Goal: Task Accomplishment & Management: Complete application form

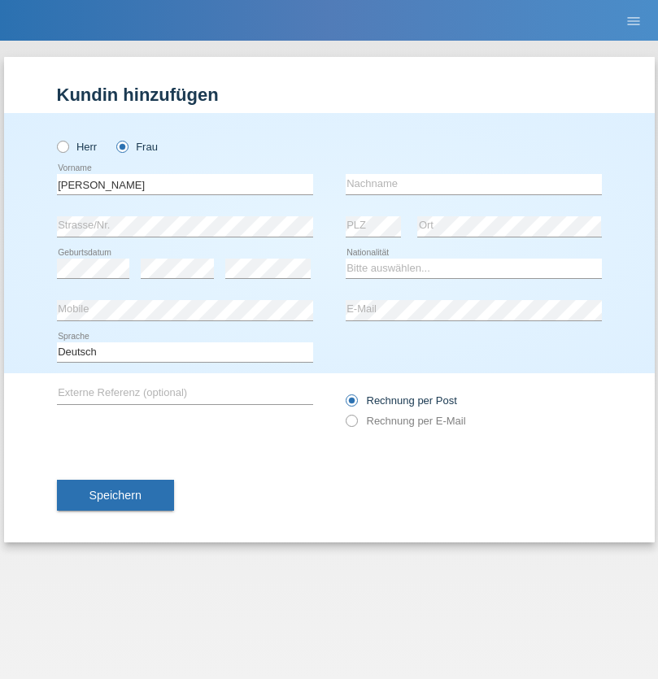
type input "[PERSON_NAME]"
click at [473, 184] on input "text" at bounding box center [474, 184] width 256 height 20
type input "Vivien"
select select "HU"
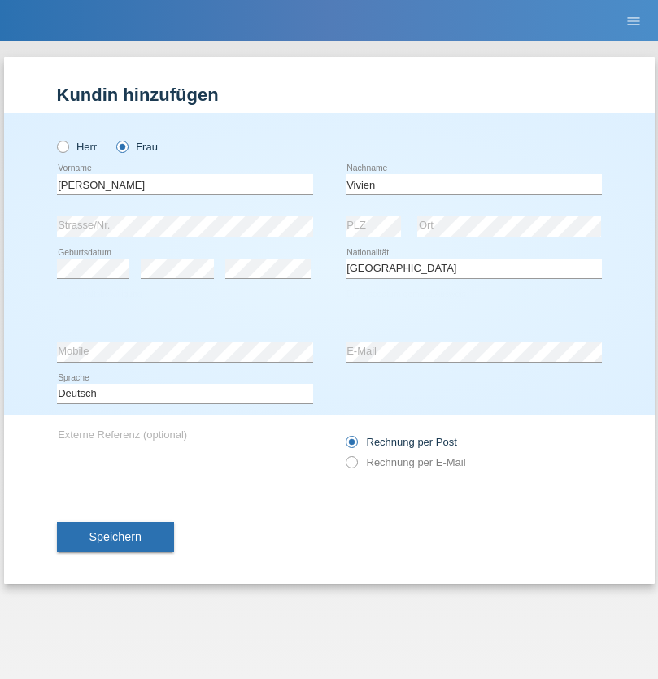
select select "C"
select select "01"
select select "03"
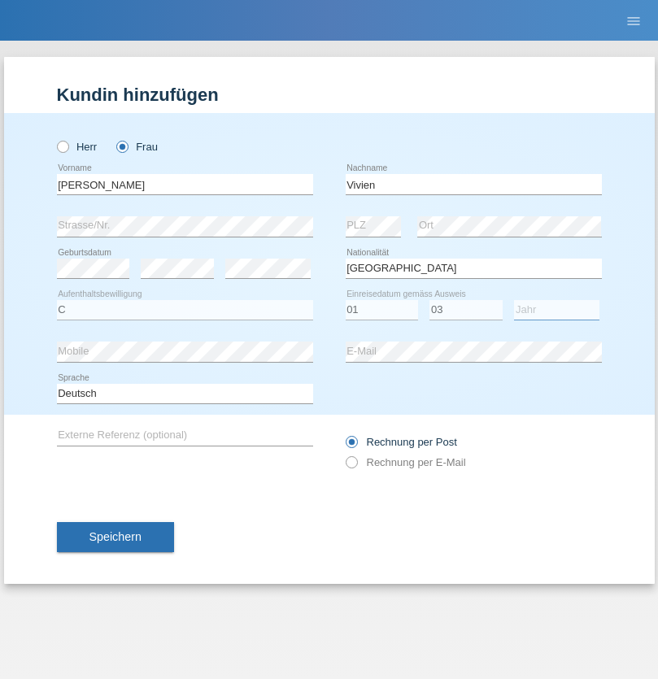
select select "2021"
select select "en"
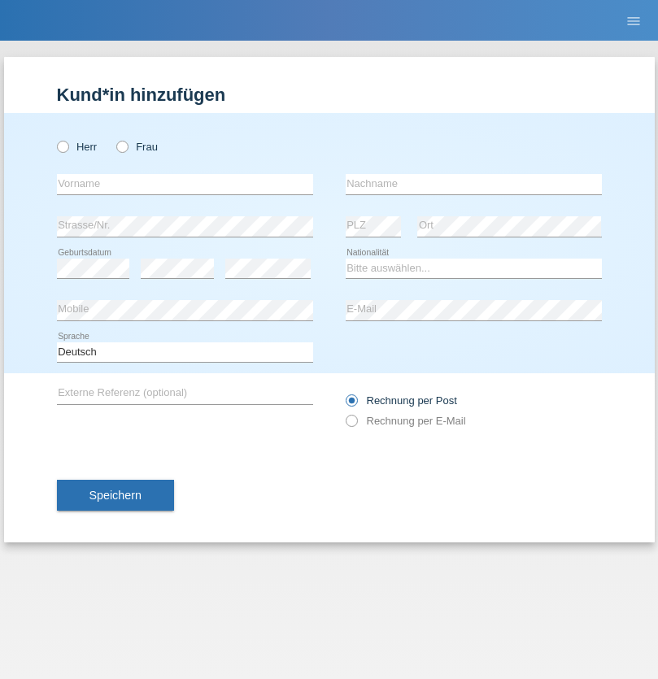
radio input "true"
click at [185, 184] on input "text" at bounding box center [185, 184] width 256 height 20
type input "Partheepan"
click at [473, 184] on input "text" at bounding box center [474, 184] width 256 height 20
type input "Rajenthiran"
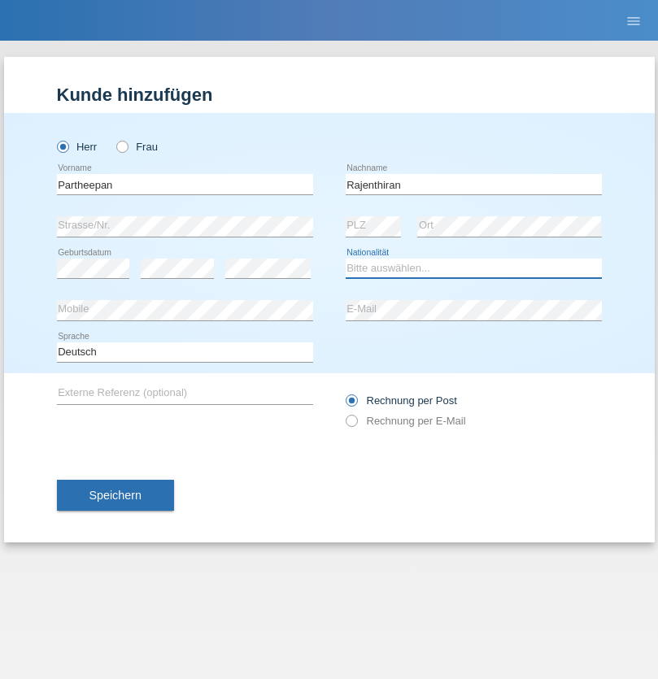
select select "LK"
select select "C"
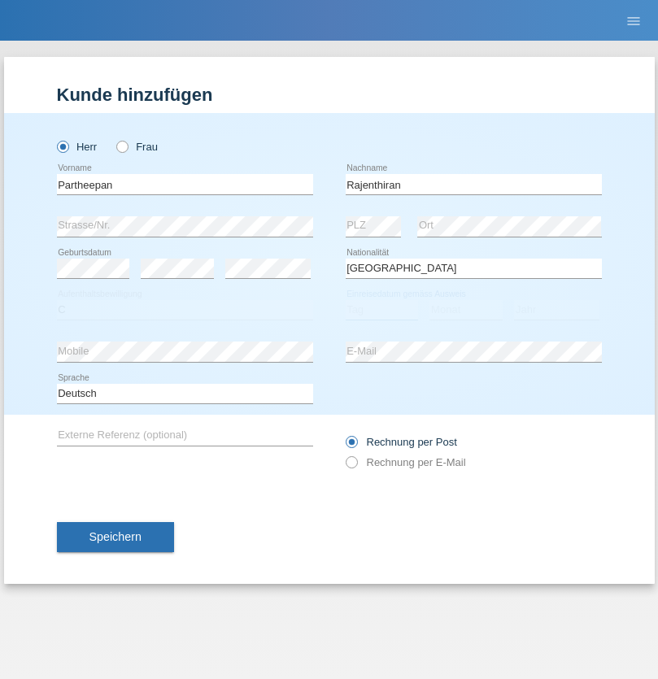
select select "02"
select select "2014"
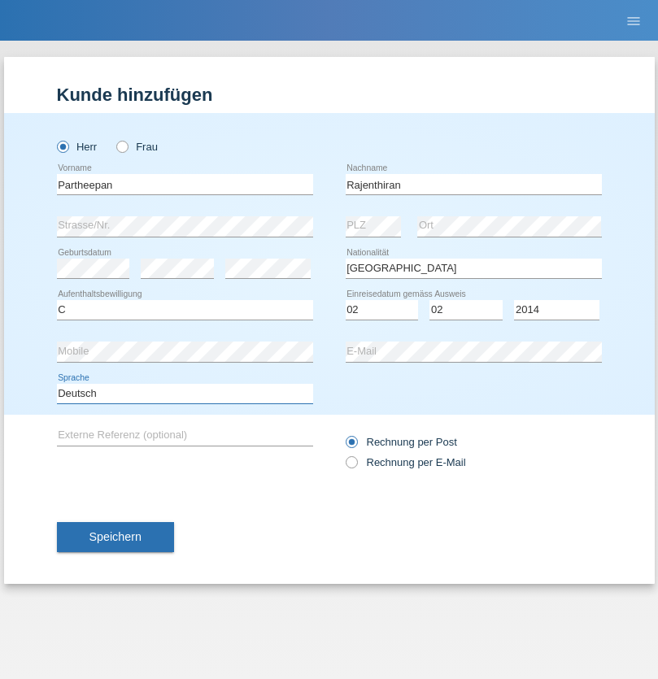
select select "en"
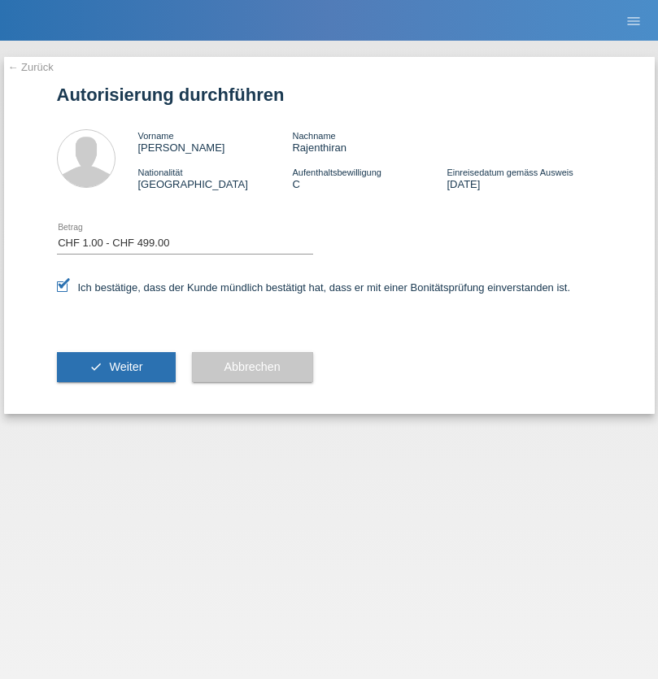
select select "1"
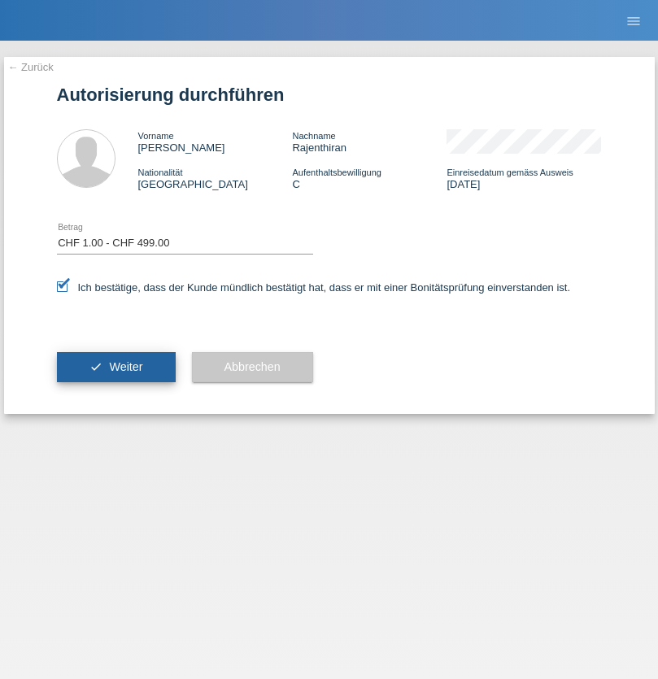
click at [115, 367] on span "Weiter" at bounding box center [125, 366] width 33 height 13
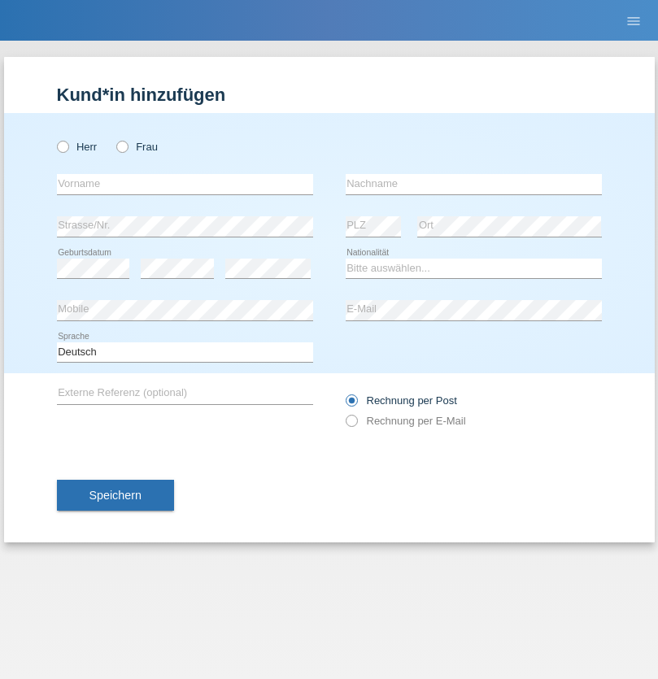
radio input "true"
click at [185, 184] on input "text" at bounding box center [185, 184] width 256 height 20
type input "Alessio"
click at [473, 184] on input "text" at bounding box center [474, 184] width 256 height 20
type input "Boss"
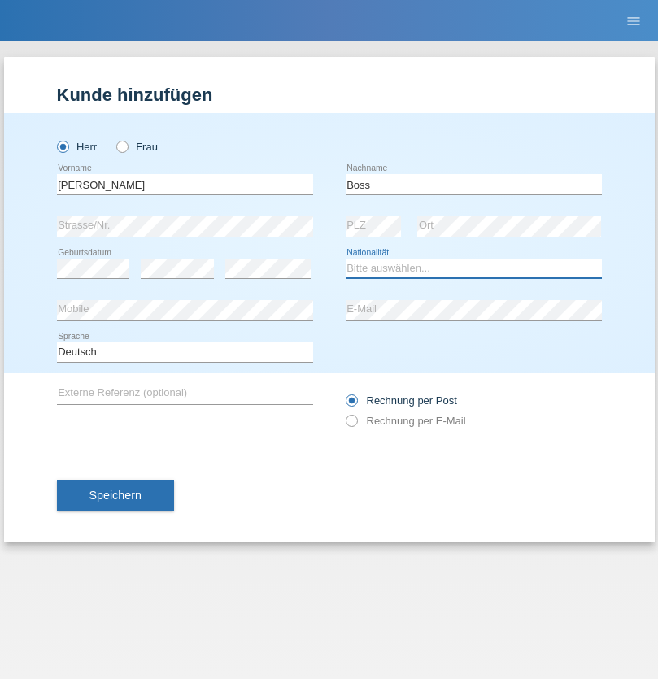
select select "CH"
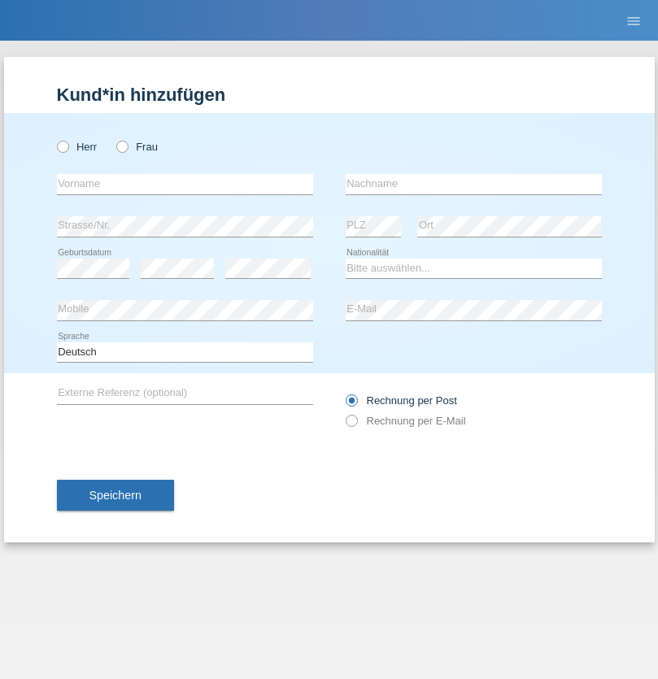
radio input "true"
click at [185, 184] on input "text" at bounding box center [185, 184] width 256 height 20
type input "firat"
click at [473, 184] on input "text" at bounding box center [474, 184] width 256 height 20
type input "kara"
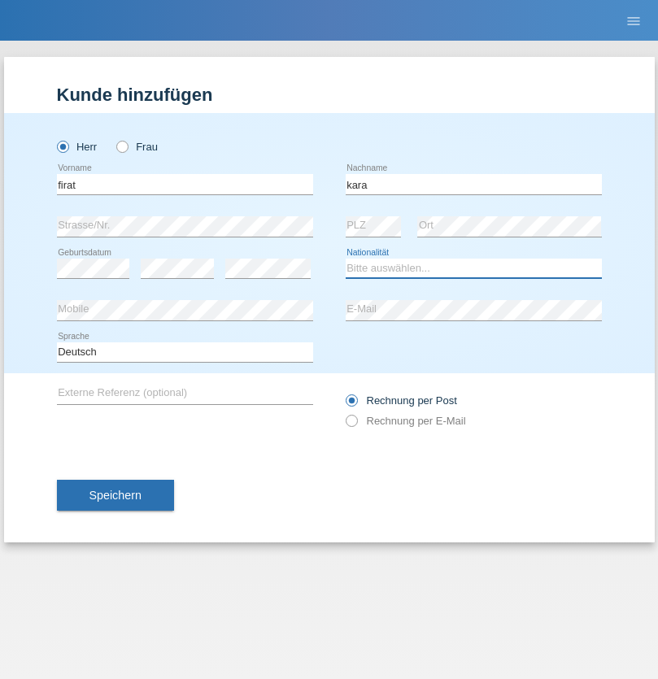
select select "CH"
radio input "true"
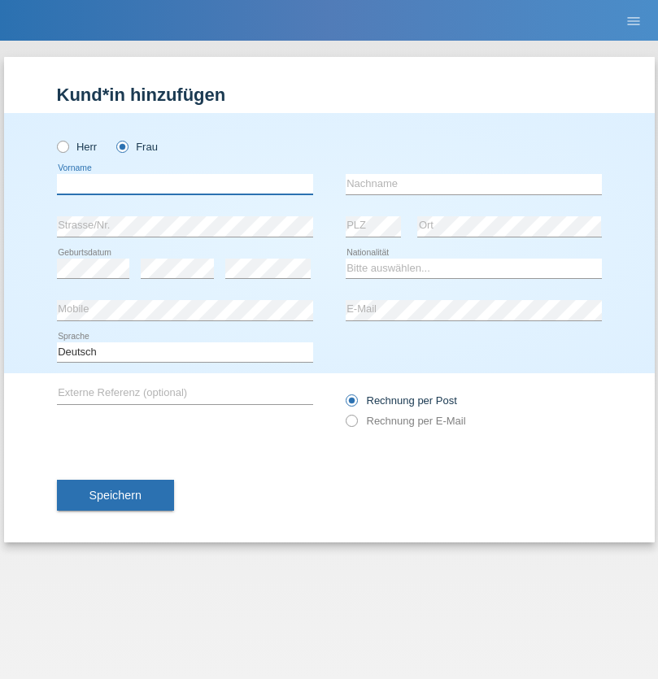
click at [185, 184] on input "text" at bounding box center [185, 184] width 256 height 20
type input "[PERSON_NAME]"
click at [473, 184] on input "text" at bounding box center [474, 184] width 256 height 20
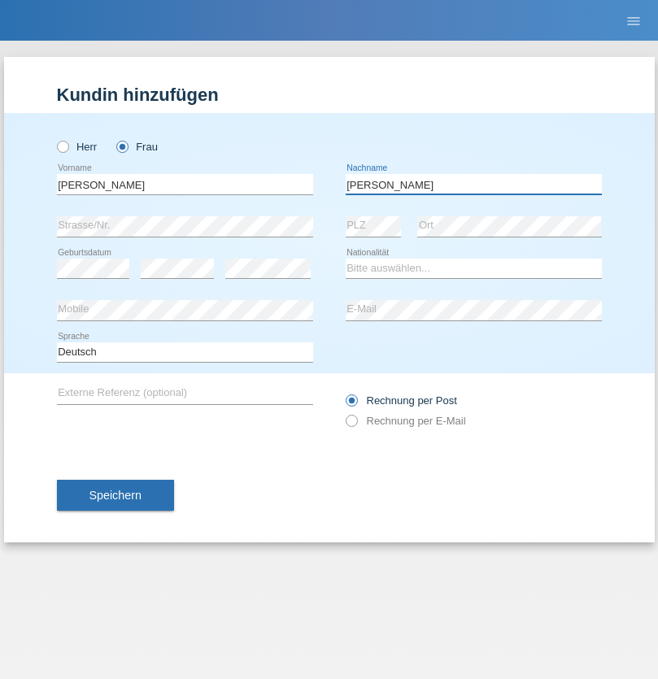
type input "[PERSON_NAME]"
select select "PT"
select select "C"
select select "05"
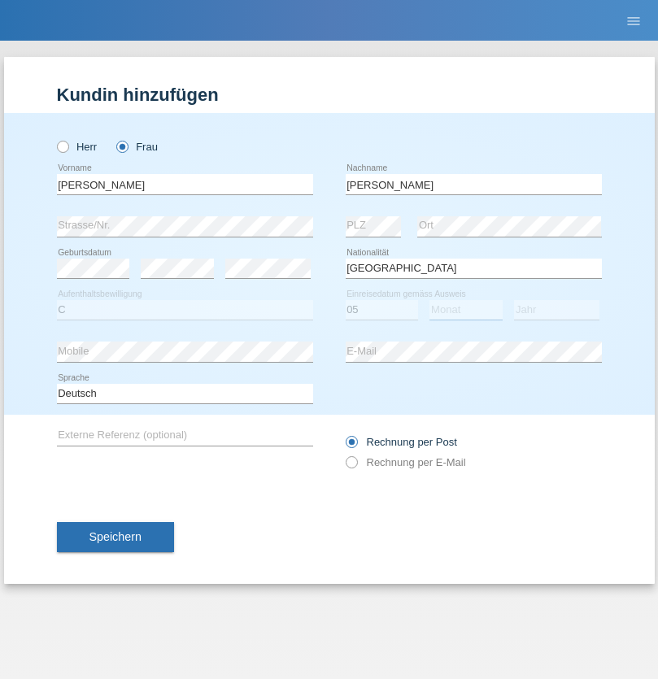
select select "12"
select select "2000"
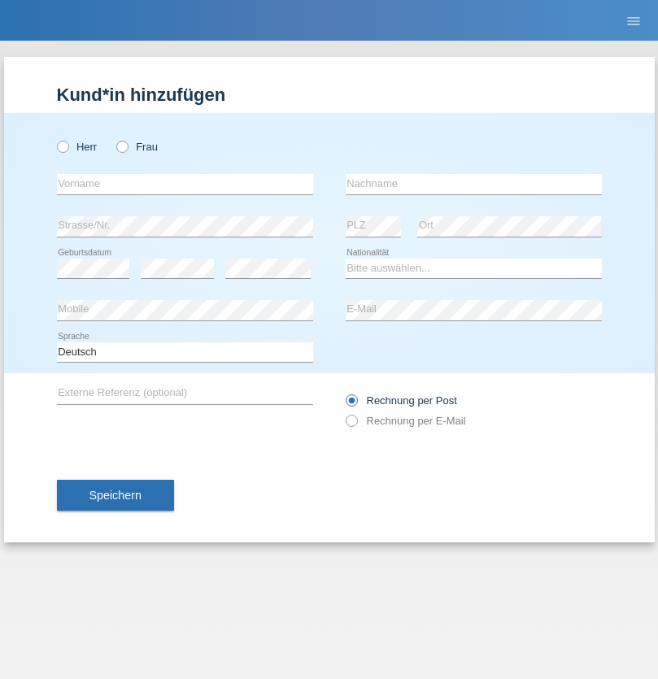
radio input "true"
click at [185, 184] on input "text" at bounding box center [185, 184] width 256 height 20
type input "Anett"
click at [473, 184] on input "text" at bounding box center [474, 184] width 256 height 20
type input "Tanner"
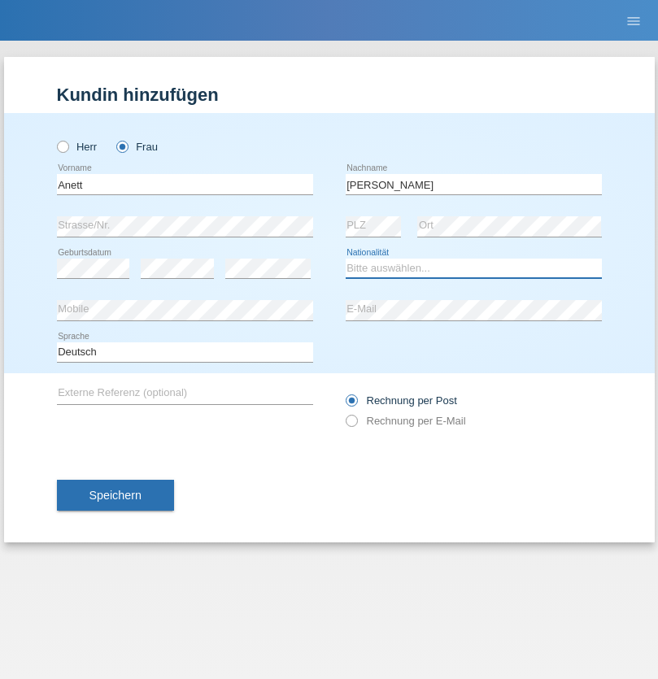
select select "HU"
select select "C"
select select "04"
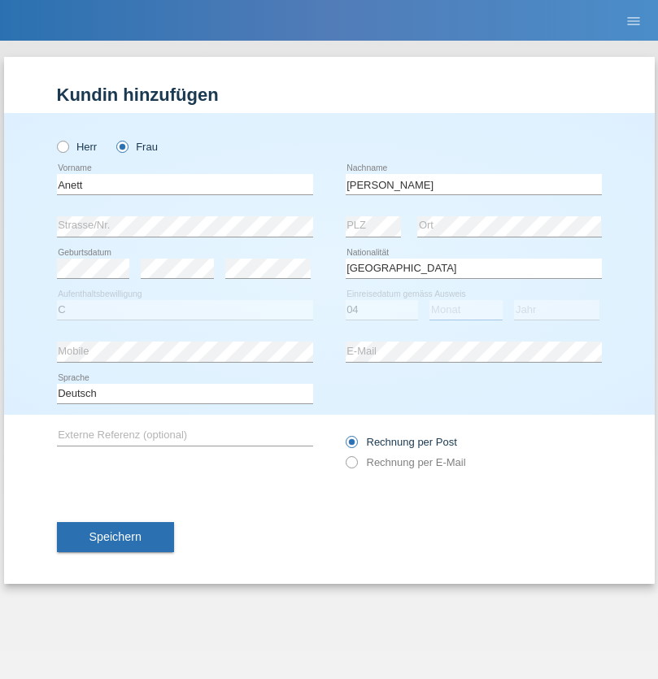
select select "09"
select select "2021"
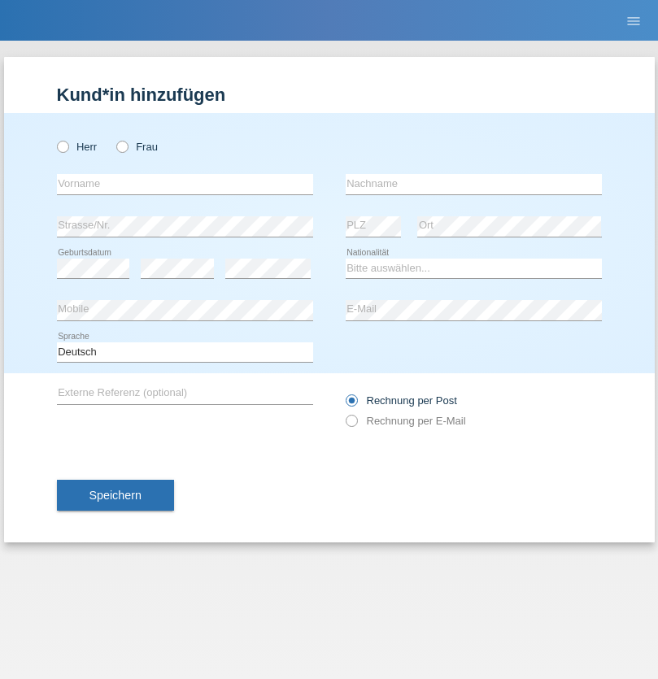
radio input "true"
click at [185, 184] on input "text" at bounding box center [185, 184] width 256 height 20
type input "Tanja"
click at [473, 184] on input "text" at bounding box center [474, 184] width 256 height 20
type input "Hirsiger"
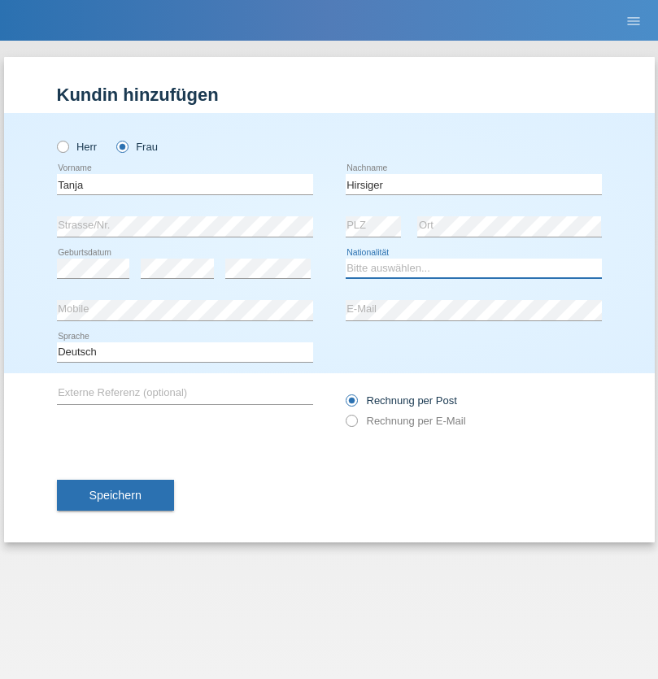
select select "CH"
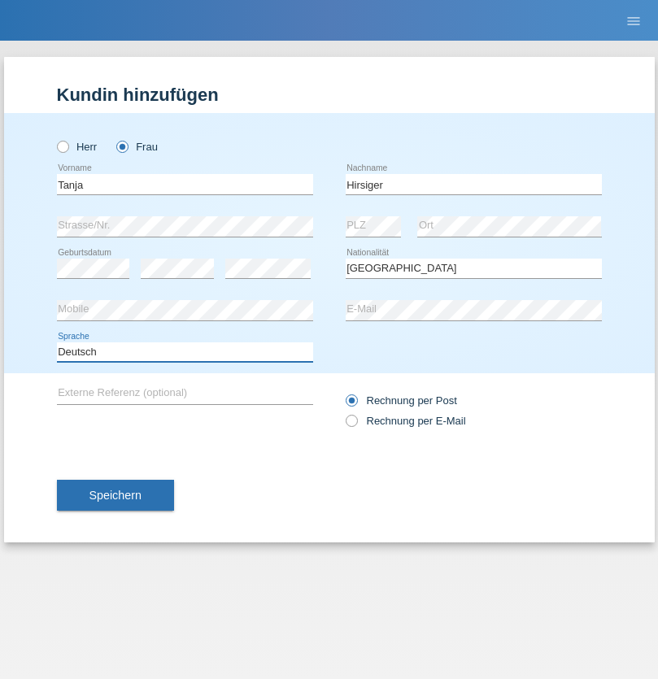
select select "en"
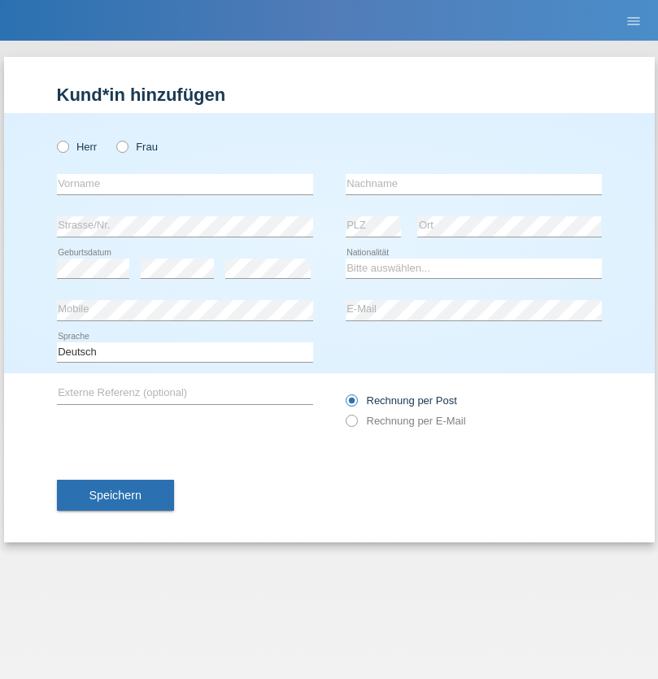
radio input "true"
click at [185, 184] on input "text" at bounding box center [185, 184] width 256 height 20
type input "Ketty"
click at [473, 184] on input "text" at bounding box center [474, 184] width 256 height 20
type input "Kalupnath"
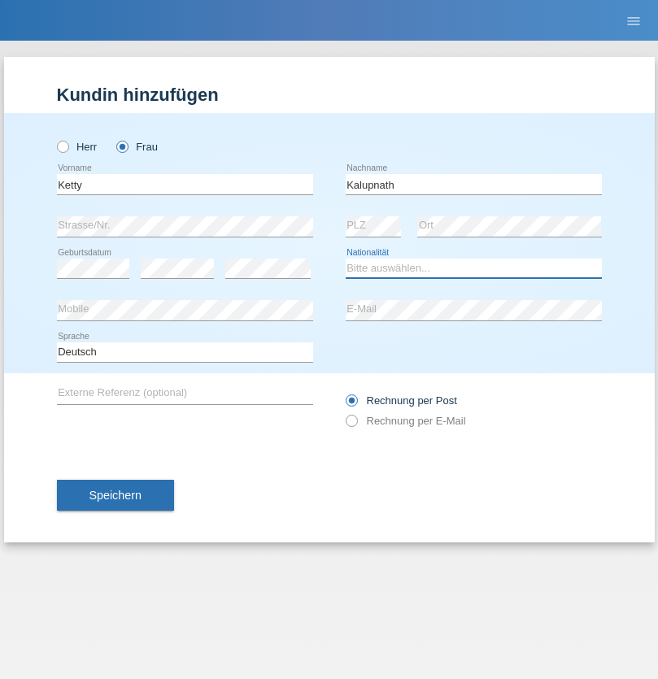
select select "CH"
